Goal: Complete application form: Complete application form

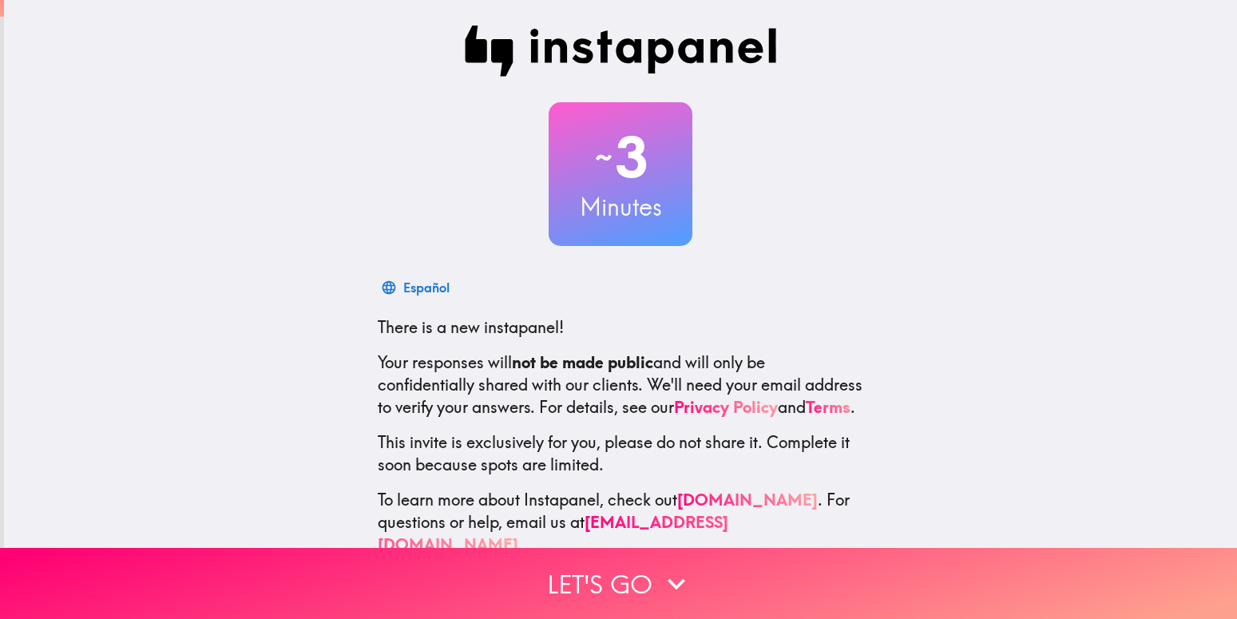
scroll to position [47, 0]
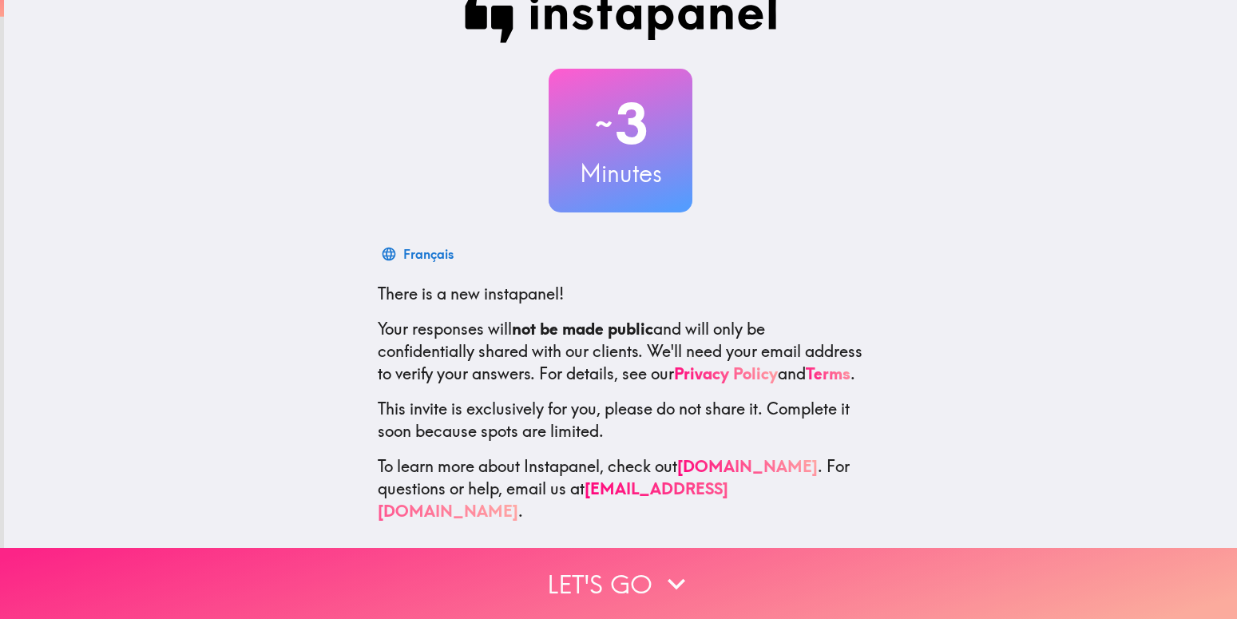
click at [568, 567] on button "Let's go" at bounding box center [618, 583] width 1237 height 71
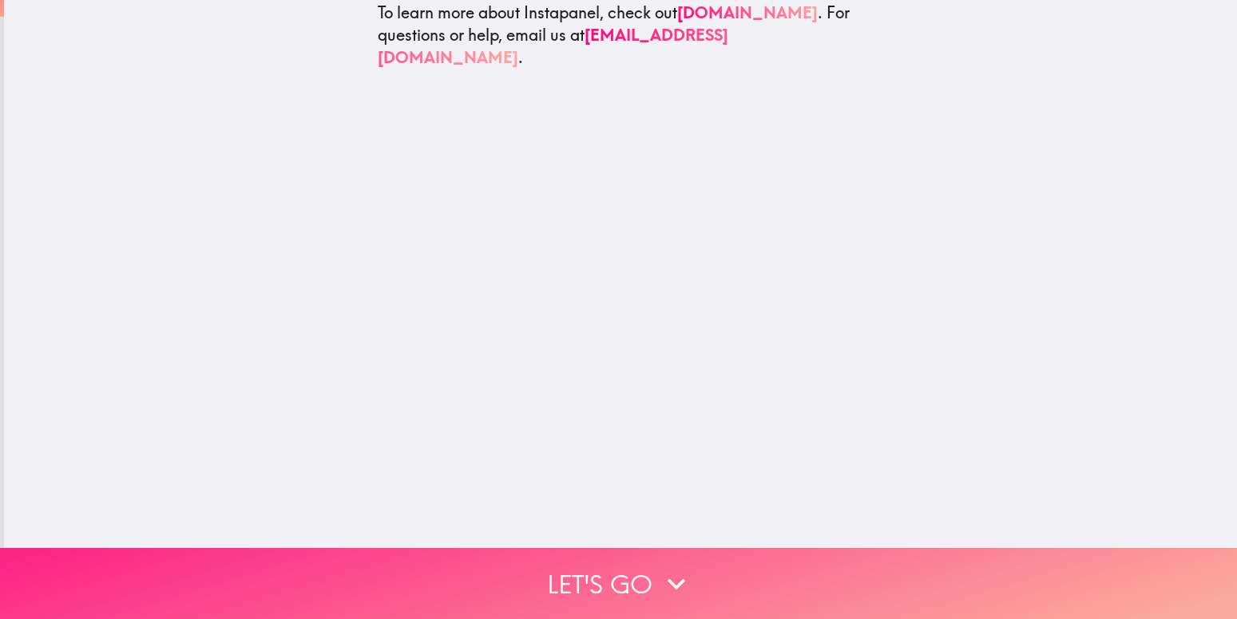
scroll to position [0, 0]
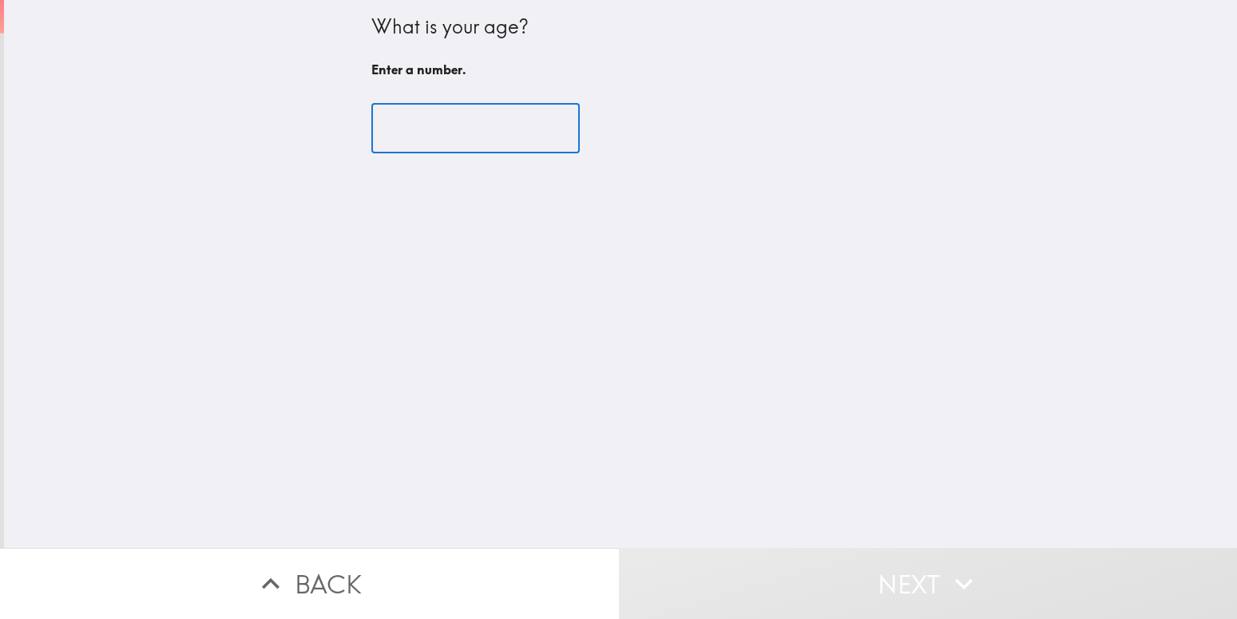
click at [456, 122] on input "number" at bounding box center [475, 129] width 209 height 50
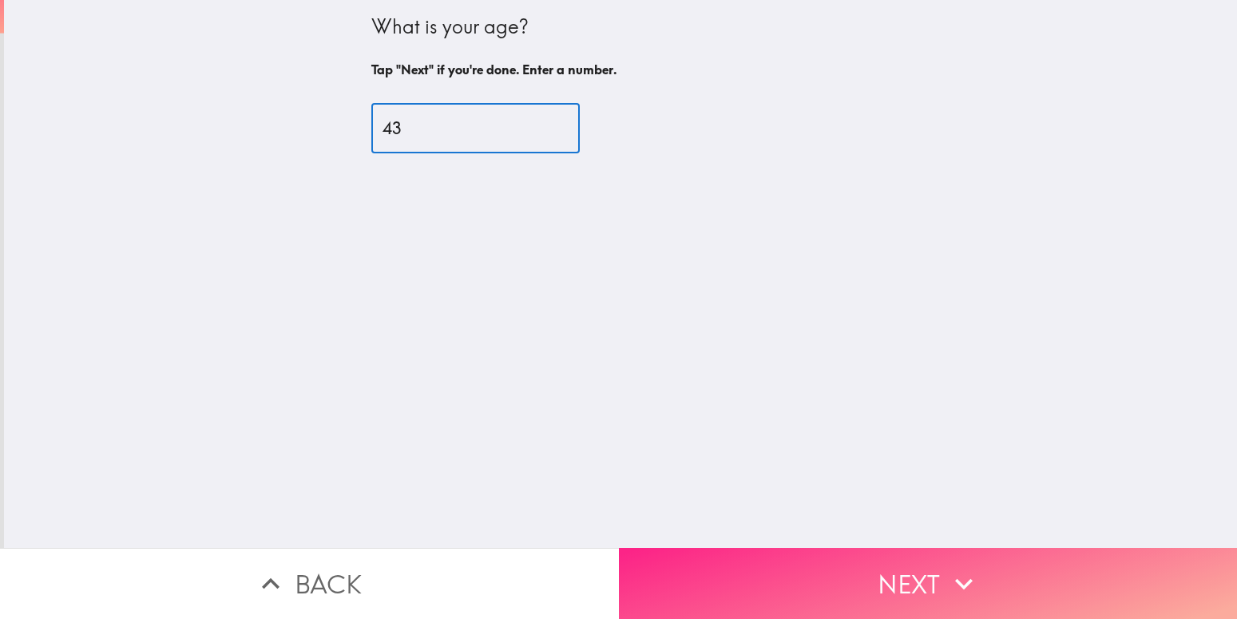
type input "43"
click at [947, 571] on icon "button" at bounding box center [964, 583] width 35 height 35
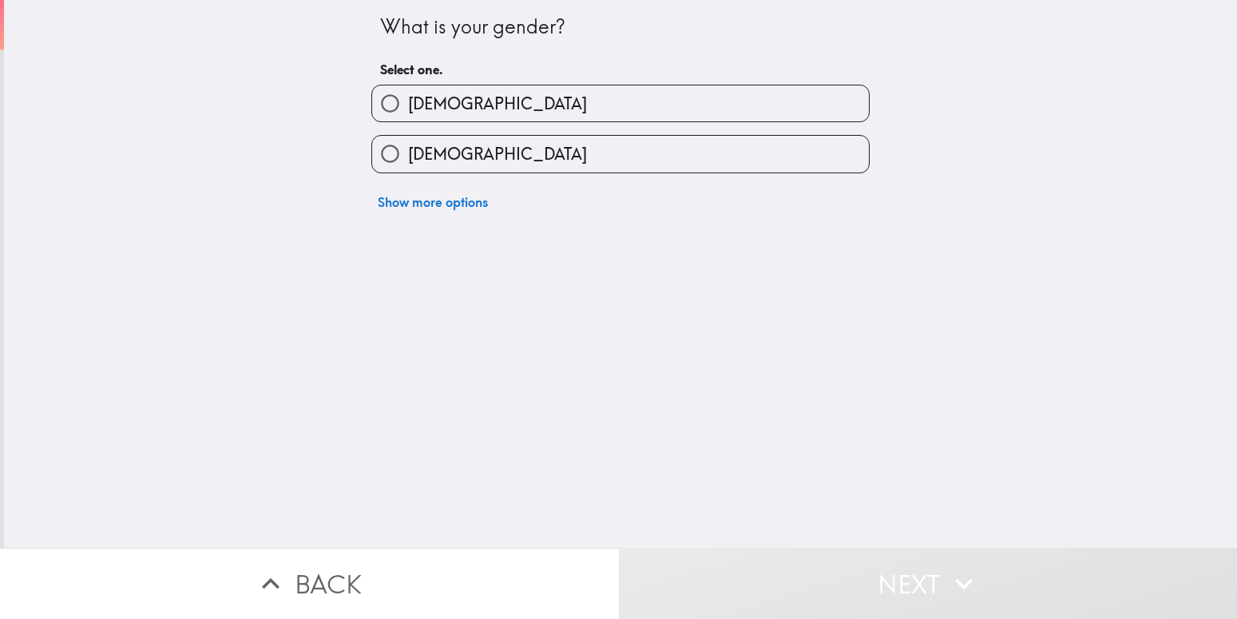
click at [463, 105] on label "[DEMOGRAPHIC_DATA]" at bounding box center [620, 103] width 497 height 36
click at [408, 105] on input "[DEMOGRAPHIC_DATA]" at bounding box center [390, 103] width 36 height 36
radio input "true"
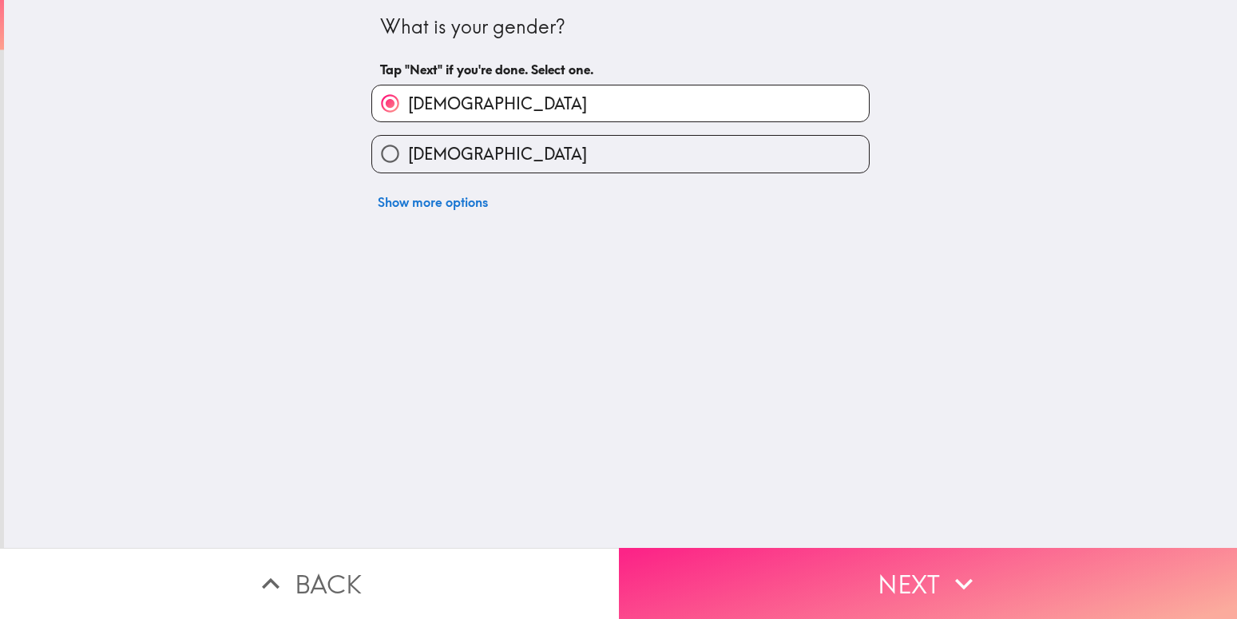
click at [889, 569] on button "Next" at bounding box center [928, 583] width 619 height 71
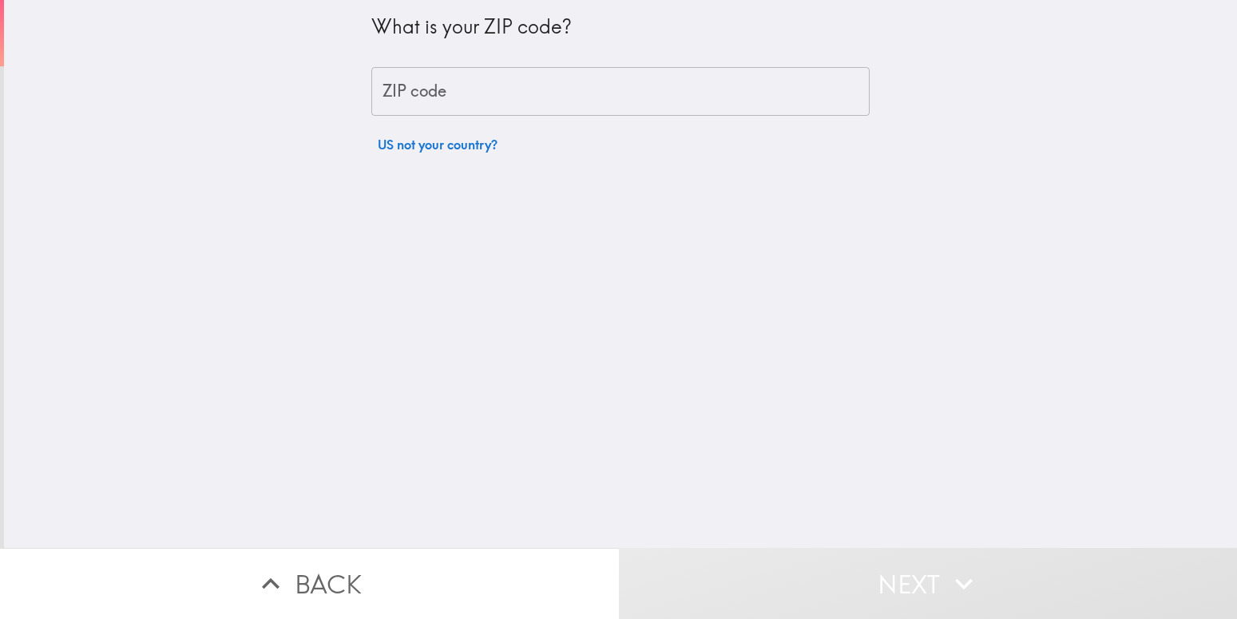
click at [481, 82] on input "ZIP code" at bounding box center [620, 92] width 498 height 50
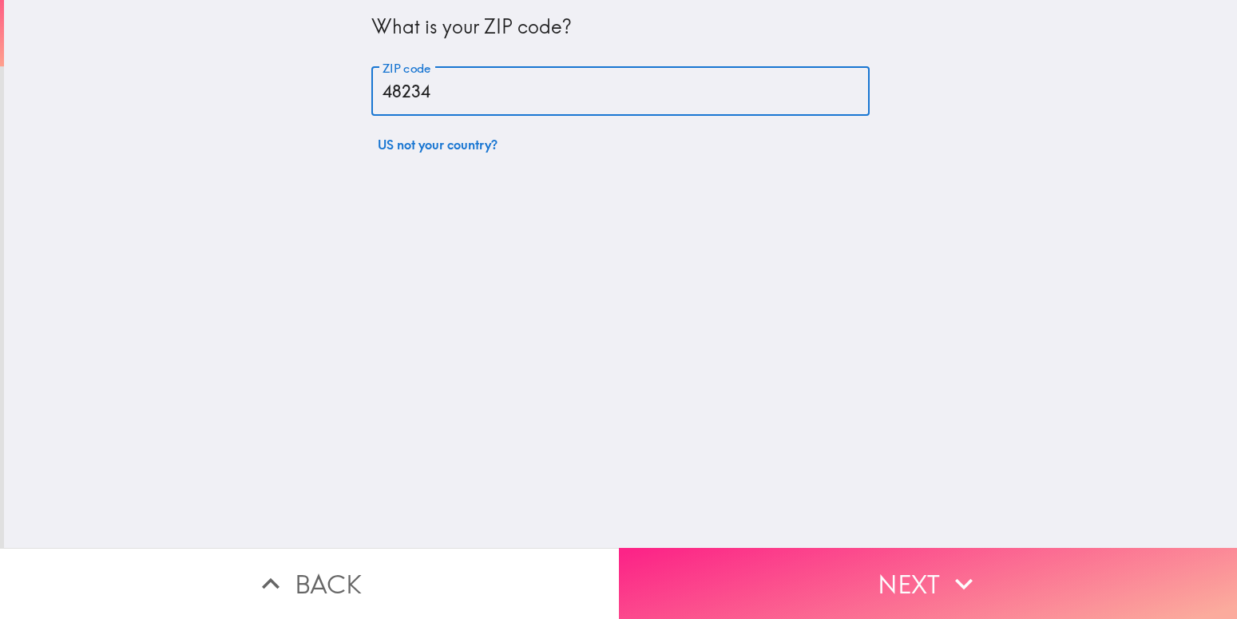
type input "48234"
click at [908, 578] on button "Next" at bounding box center [928, 583] width 619 height 71
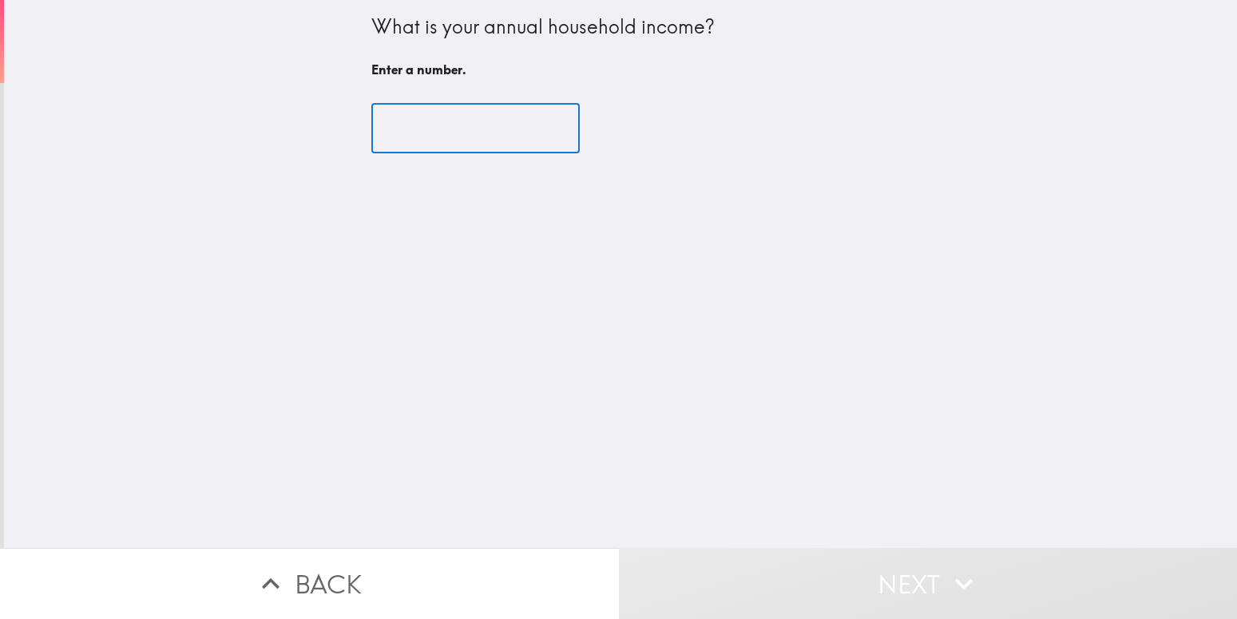
click at [452, 123] on input "number" at bounding box center [475, 129] width 209 height 50
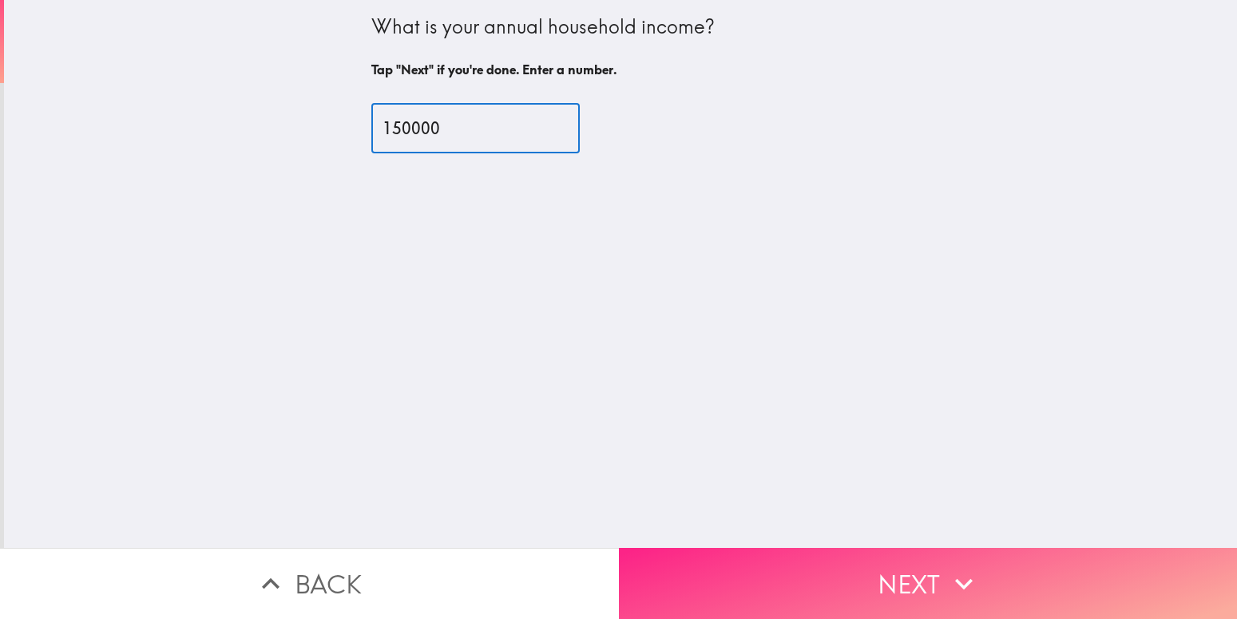
type input "150000"
click at [912, 562] on button "Next" at bounding box center [928, 583] width 619 height 71
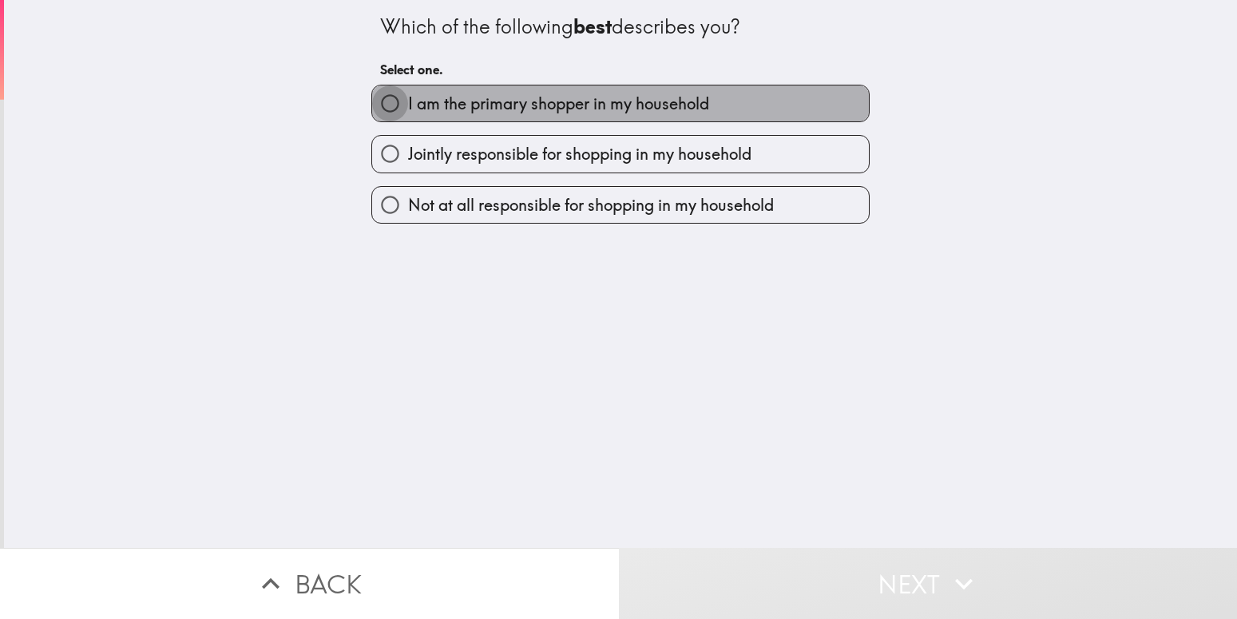
click at [390, 103] on input "I am the primary shopper in my household" at bounding box center [390, 103] width 36 height 36
radio input "true"
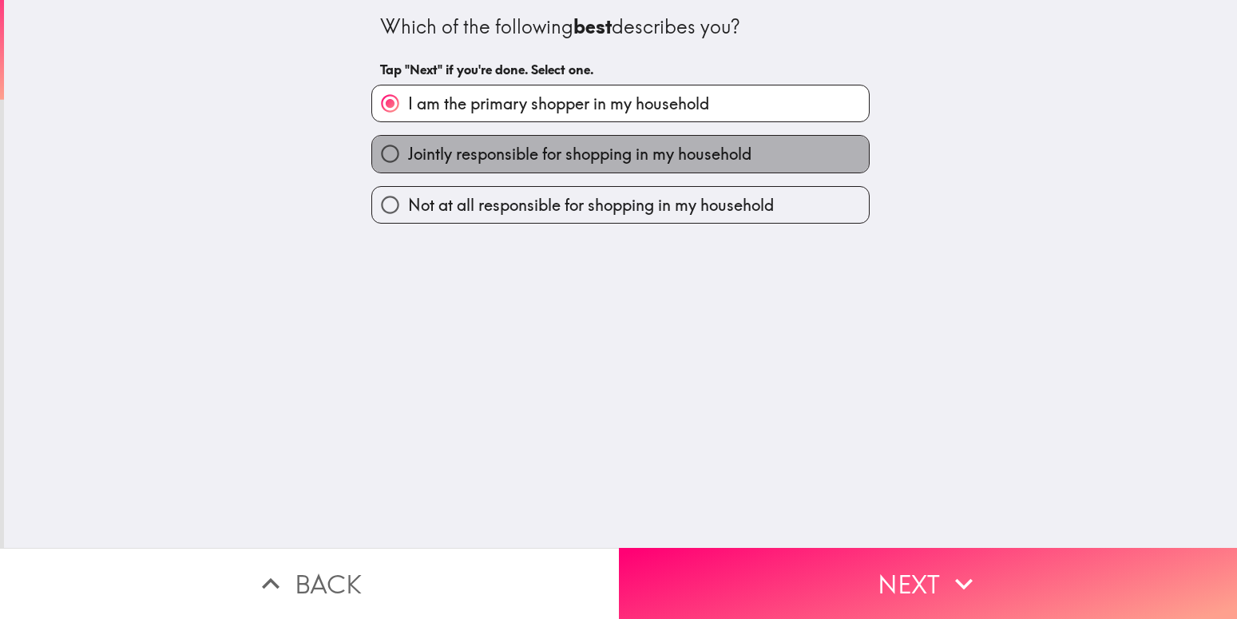
click at [408, 145] on span "Jointly responsible for shopping in my household" at bounding box center [580, 154] width 344 height 22
click at [397, 145] on input "Jointly responsible for shopping in my household" at bounding box center [390, 154] width 36 height 36
radio input "true"
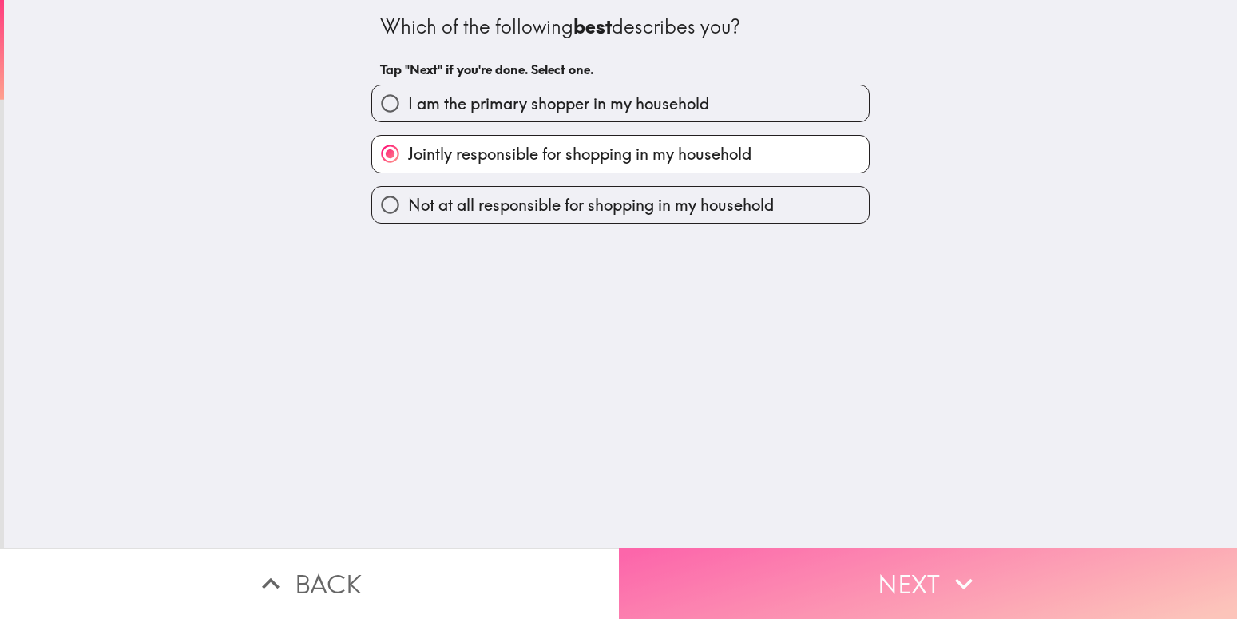
click at [887, 564] on button "Next" at bounding box center [928, 583] width 619 height 71
